Goal: Information Seeking & Learning: Learn about a topic

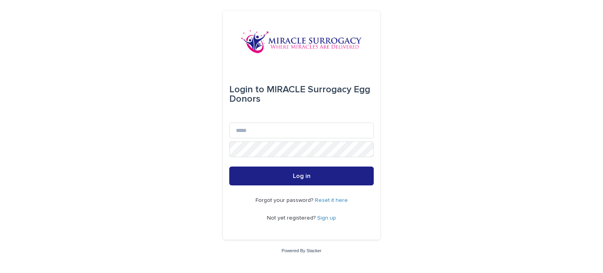
click at [327, 219] on link "Sign up" at bounding box center [326, 217] width 19 height 5
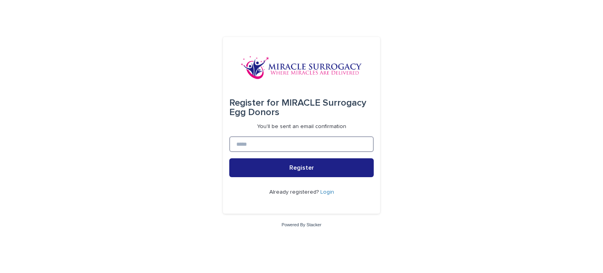
click at [282, 151] on input at bounding box center [301, 144] width 144 height 16
type input "**********"
click at [229, 158] on button "Register" at bounding box center [301, 167] width 144 height 19
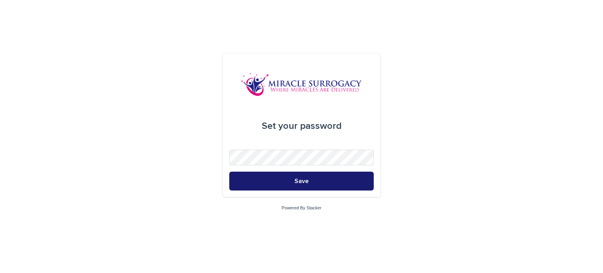
click at [294, 179] on button "Save" at bounding box center [301, 180] width 144 height 19
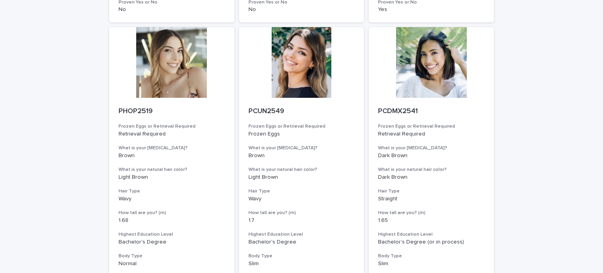
scroll to position [986, 0]
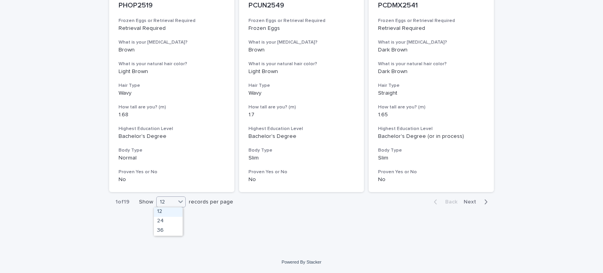
click at [176, 205] on div at bounding box center [180, 201] width 9 height 9
click at [176, 232] on div "36" at bounding box center [168, 230] width 29 height 9
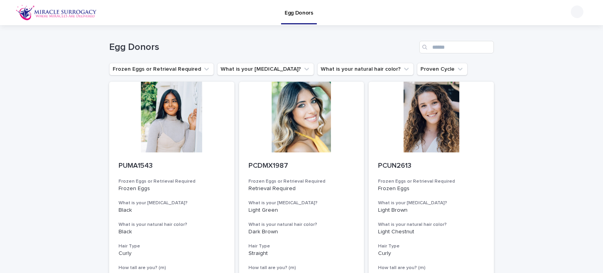
scroll to position [0, 0]
click at [204, 69] on icon "Frozen Eggs or Retrieval Required" at bounding box center [206, 69] width 5 height 3
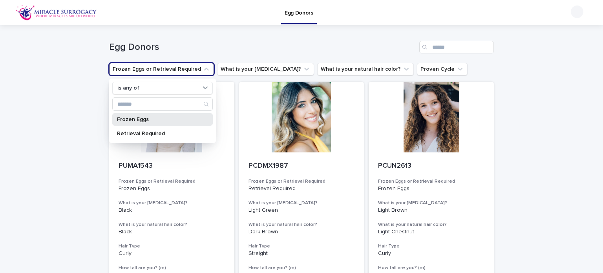
click at [124, 119] on p "Frozen Eggs" at bounding box center [158, 119] width 83 height 5
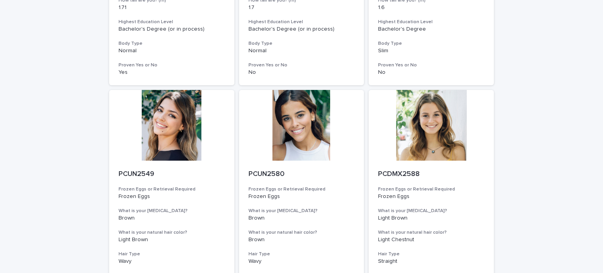
scroll to position [284, 0]
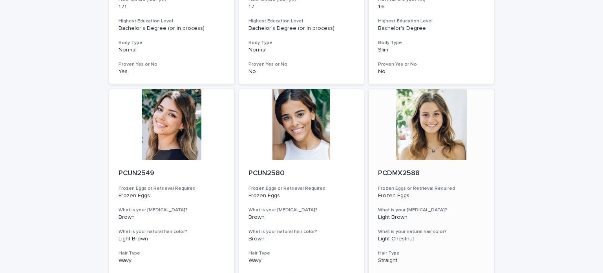
click at [442, 162] on div "PCDMX2588 Frozen Eggs or Retrieval Required Frozen Eggs What is your [MEDICAL_D…" at bounding box center [430, 260] width 125 height 200
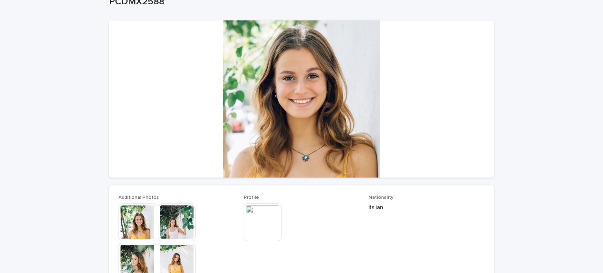
scroll to position [53, 0]
click at [271, 102] on div at bounding box center [301, 99] width 385 height 157
click at [181, 217] on img at bounding box center [177, 223] width 38 height 38
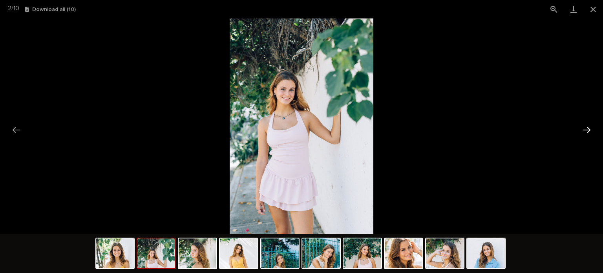
click at [588, 126] on button "Next slide" at bounding box center [586, 129] width 16 height 15
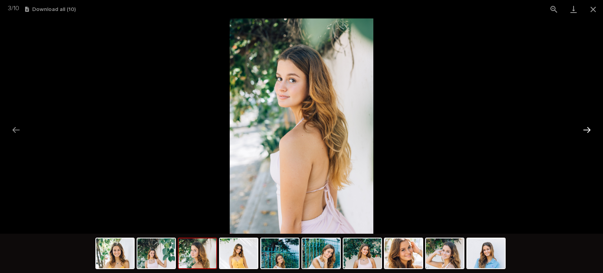
click at [588, 126] on button "Next slide" at bounding box center [586, 129] width 16 height 15
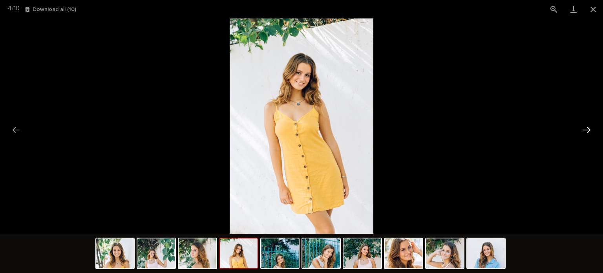
click at [588, 126] on button "Next slide" at bounding box center [586, 129] width 16 height 15
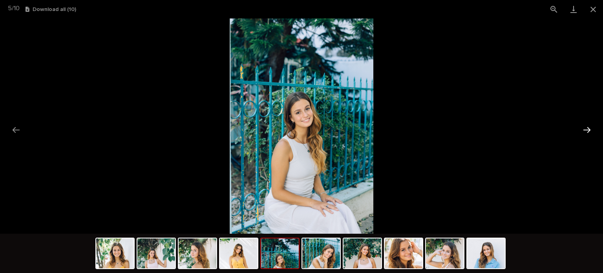
click at [588, 126] on button "Next slide" at bounding box center [586, 129] width 16 height 15
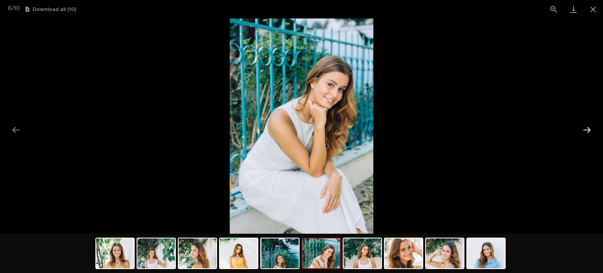
click at [588, 126] on button "Next slide" at bounding box center [586, 129] width 16 height 15
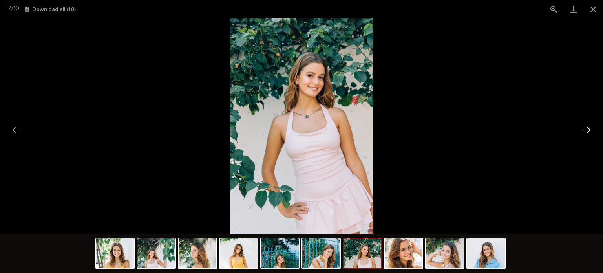
click at [588, 126] on button "Next slide" at bounding box center [586, 129] width 16 height 15
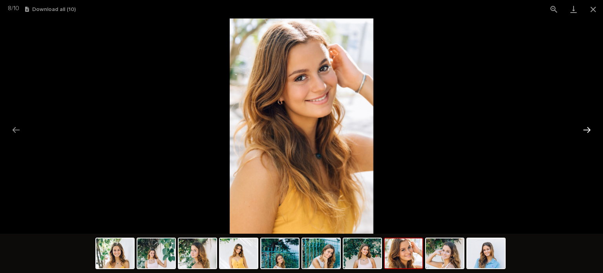
click at [588, 126] on button "Next slide" at bounding box center [586, 129] width 16 height 15
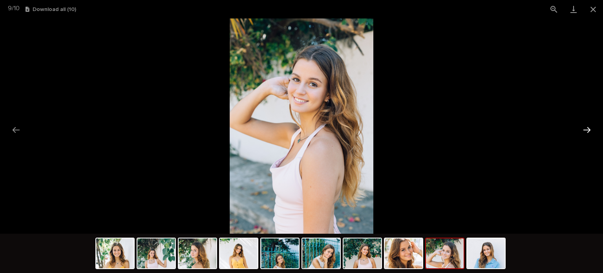
click at [588, 126] on button "Next slide" at bounding box center [586, 129] width 16 height 15
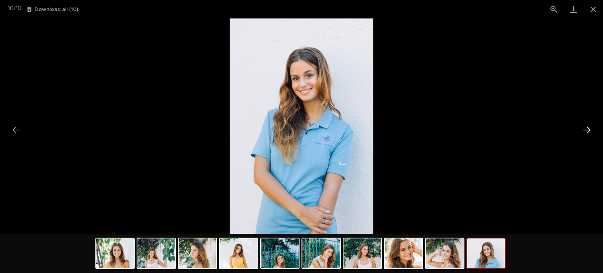
click at [587, 129] on button "Next slide" at bounding box center [586, 129] width 16 height 15
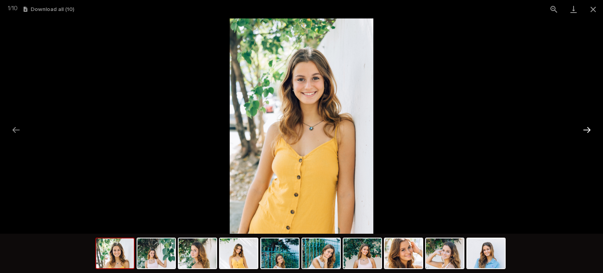
click at [587, 129] on button "Next slide" at bounding box center [586, 129] width 16 height 15
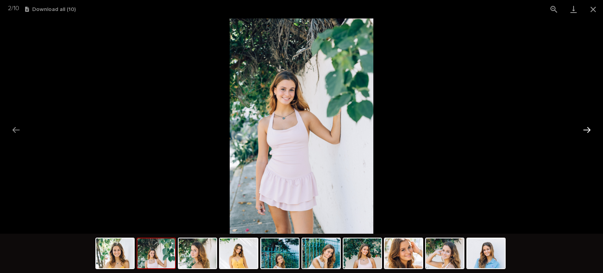
click at [587, 129] on button "Next slide" at bounding box center [586, 129] width 16 height 15
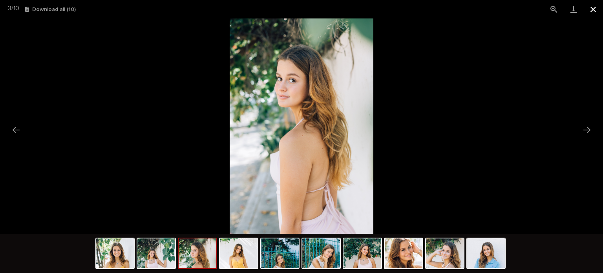
click at [593, 9] on button "Close gallery" at bounding box center [593, 9] width 20 height 18
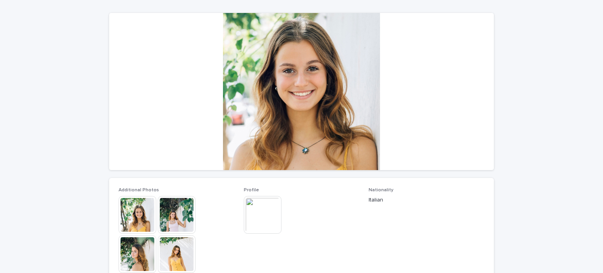
click at [371, 201] on p "Italian" at bounding box center [426, 200] width 116 height 8
click at [464, 199] on p "Italian" at bounding box center [426, 200] width 116 height 8
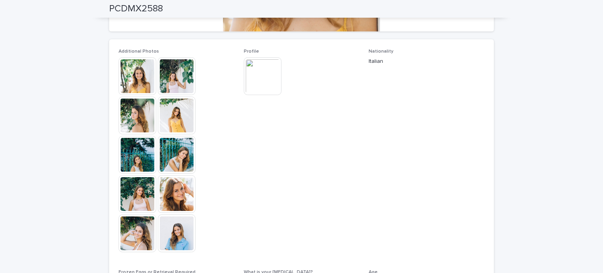
scroll to position [193, 0]
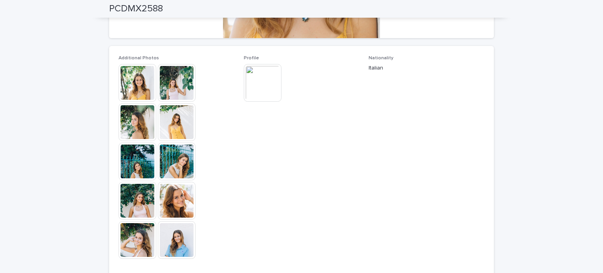
click at [259, 67] on img at bounding box center [263, 83] width 38 height 38
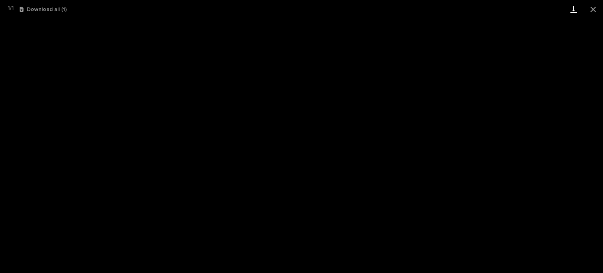
click at [570, 7] on link "Download" at bounding box center [574, 9] width 20 height 18
click at [593, 5] on button "Close gallery" at bounding box center [593, 9] width 20 height 18
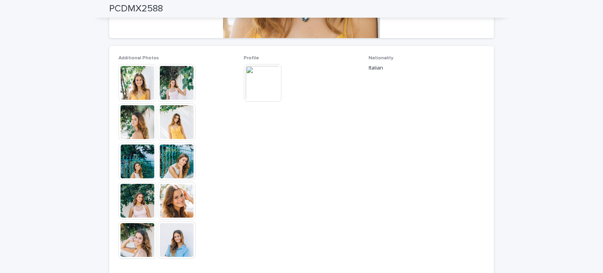
click at [477, 199] on span "Nationality Italian" at bounding box center [426, 160] width 116 height 211
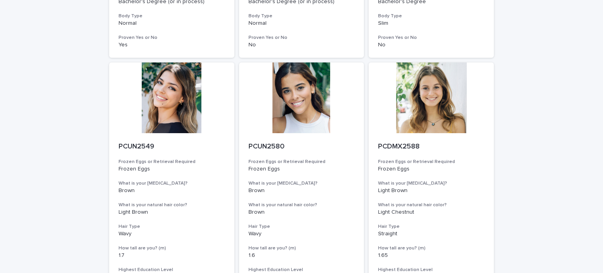
scroll to position [310, 0]
click at [166, 114] on div at bounding box center [171, 98] width 125 height 71
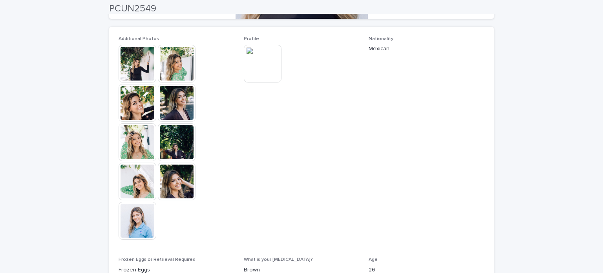
scroll to position [213, 0]
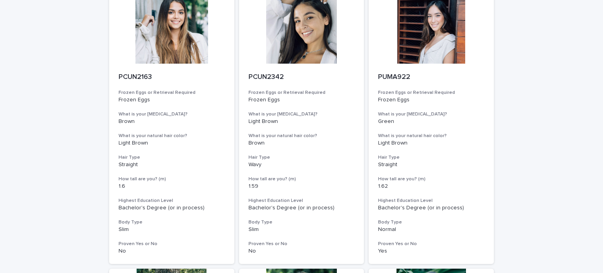
scroll to position [635, 0]
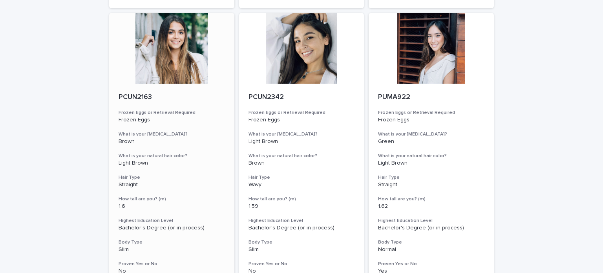
click at [157, 53] on div at bounding box center [171, 48] width 125 height 71
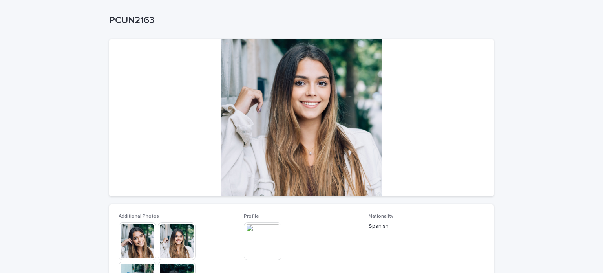
scroll to position [35, 0]
click at [250, 236] on img at bounding box center [263, 241] width 38 height 38
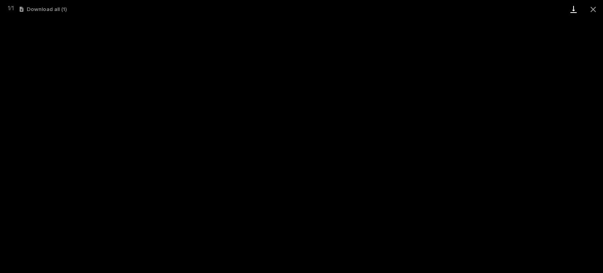
click at [572, 8] on link "Download" at bounding box center [574, 9] width 20 height 18
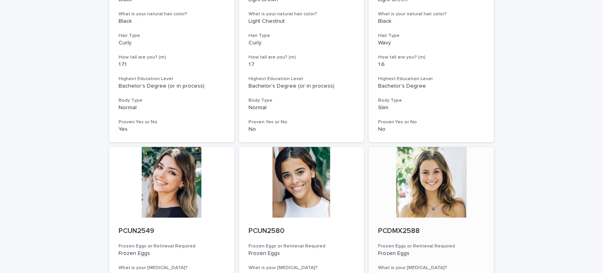
click at [427, 192] on div at bounding box center [430, 182] width 125 height 71
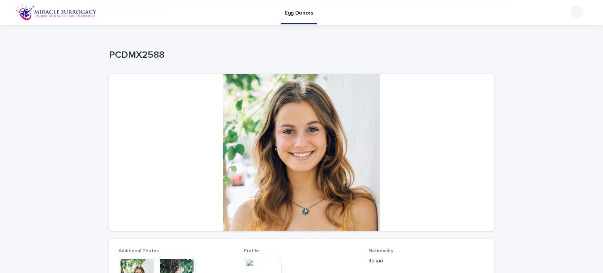
scroll to position [177, 0]
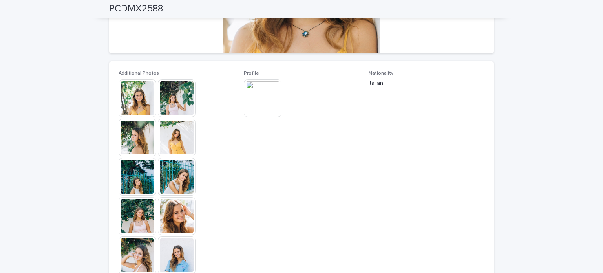
click at [250, 96] on img at bounding box center [263, 98] width 38 height 38
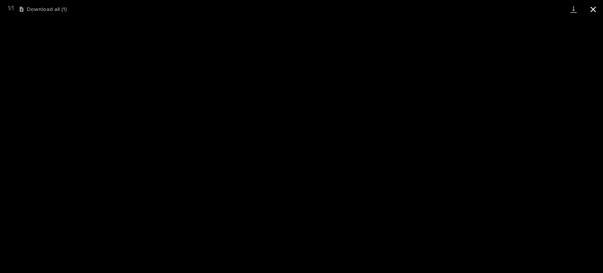
click at [589, 13] on button "Close gallery" at bounding box center [593, 9] width 20 height 18
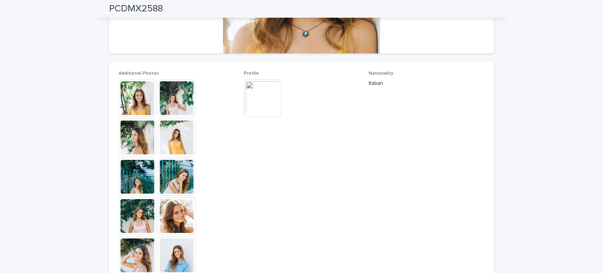
click at [256, 89] on img at bounding box center [263, 98] width 38 height 38
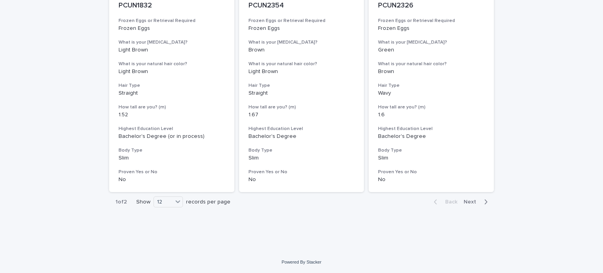
scroll to position [1001, 0]
click at [166, 196] on div "1 of 2 Show 12 records per page" at bounding box center [173, 202] width 128 height 19
click at [167, 203] on div "12" at bounding box center [163, 202] width 19 height 8
click at [166, 231] on div "36" at bounding box center [166, 230] width 29 height 9
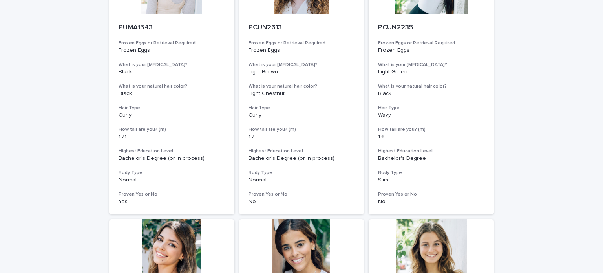
scroll to position [0, 0]
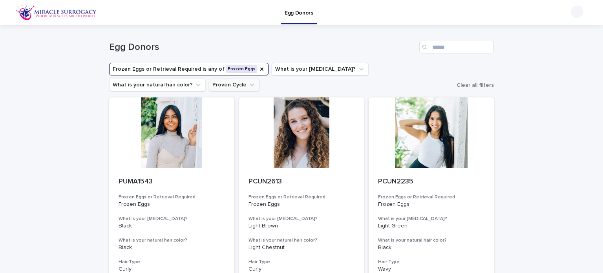
click at [248, 85] on icon "Proven Cycle" at bounding box center [252, 85] width 8 height 8
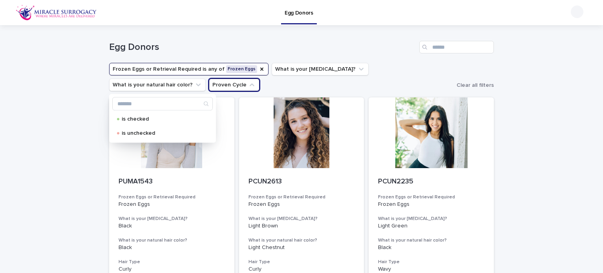
click at [139, 67] on button "Frozen Eggs or Retrieval Required is any of Frozen Eggs" at bounding box center [188, 69] width 159 height 13
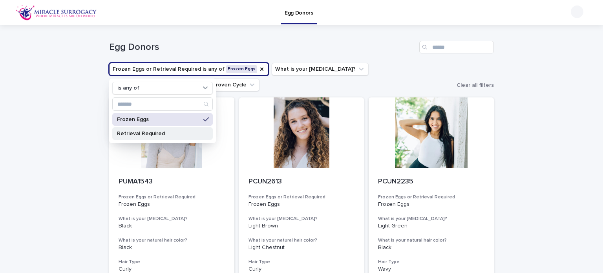
click at [138, 133] on p "Retrieval Required" at bounding box center [158, 133] width 83 height 5
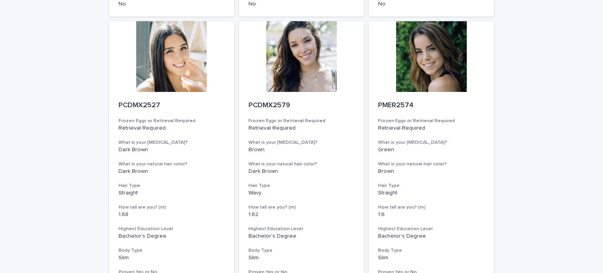
scroll to position [1177, 0]
click at [156, 77] on div at bounding box center [171, 56] width 125 height 71
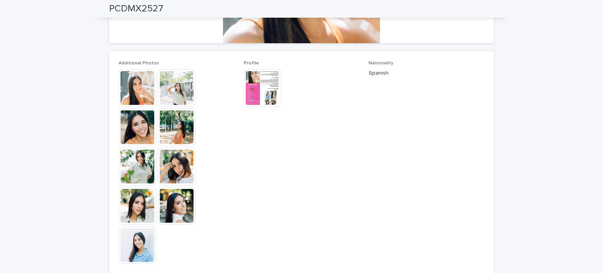
scroll to position [187, 0]
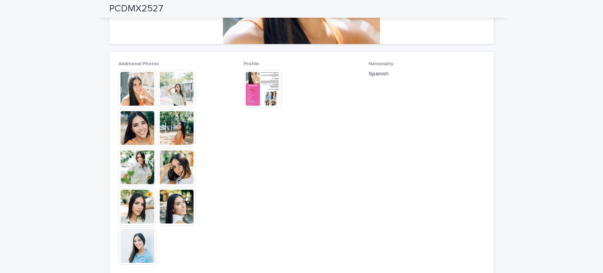
click at [237, 87] on div "Additional Photos This file cannot be opened Download File Profile This file ca…" at bounding box center [302, 232] width 366 height 342
click at [251, 90] on img at bounding box center [263, 89] width 38 height 38
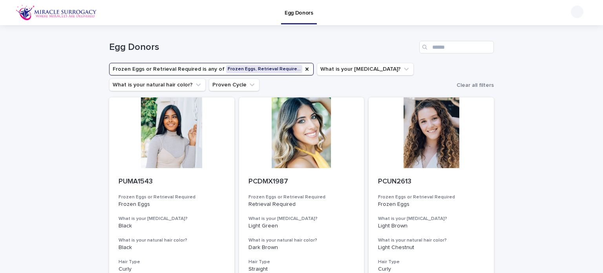
click at [209, 70] on button "Frozen Eggs or Retrieval Required is any of Frozen Eggs, Retrieval Require…" at bounding box center [211, 69] width 204 height 13
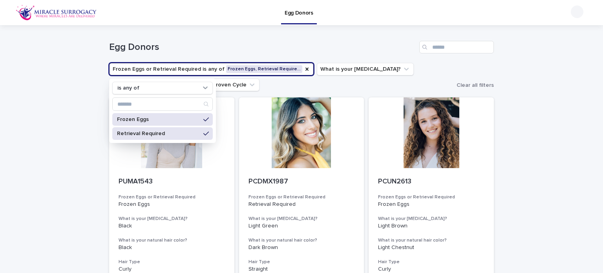
click at [175, 133] on p "Retrieval Required" at bounding box center [158, 133] width 83 height 5
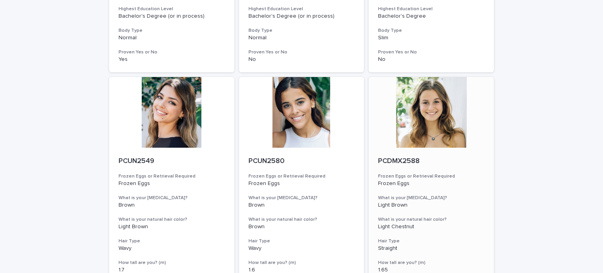
click at [421, 106] on div at bounding box center [430, 112] width 125 height 71
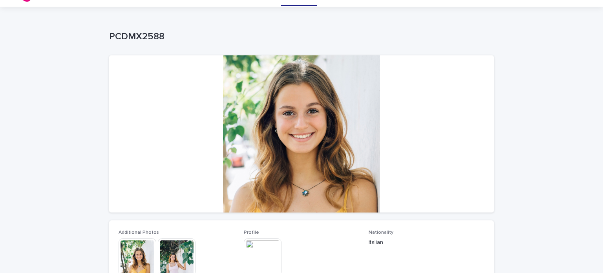
scroll to position [18, 0]
click at [259, 252] on img at bounding box center [263, 258] width 38 height 38
